Goal: Communication & Community: Participate in discussion

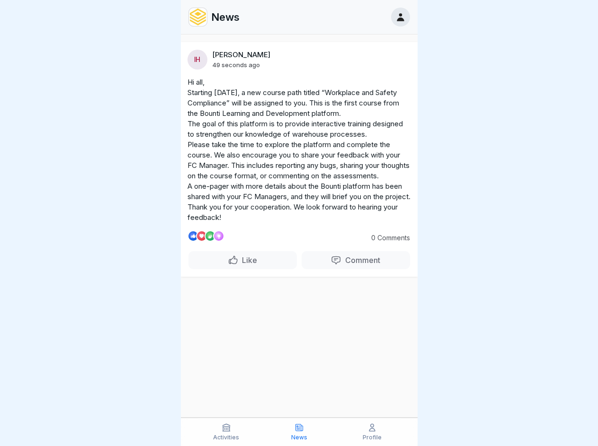
click at [299, 223] on div "IH [PERSON_NAME] 49 seconds ago Hi all, Starting [DATE], a new course path titl…" at bounding box center [299, 159] width 237 height 235
click at [355, 260] on p "Comment" at bounding box center [360, 260] width 39 height 9
click at [226, 432] on icon at bounding box center [225, 427] width 9 height 9
click at [299, 432] on icon at bounding box center [298, 427] width 9 height 9
click at [372, 432] on icon at bounding box center [371, 427] width 9 height 9
